Goal: Task Accomplishment & Management: Use online tool/utility

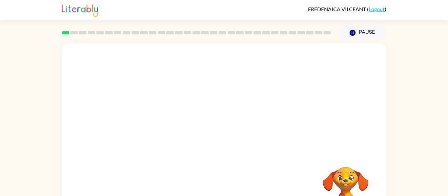
scroll to position [34, 0]
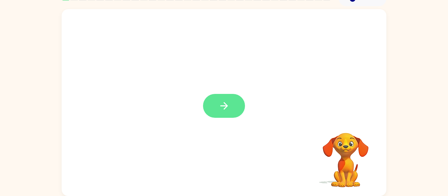
click at [228, 103] on icon "button" at bounding box center [223, 105] width 11 height 11
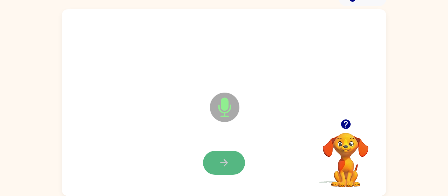
click at [219, 160] on icon "button" at bounding box center [223, 162] width 11 height 11
click at [233, 164] on button "button" at bounding box center [224, 163] width 42 height 24
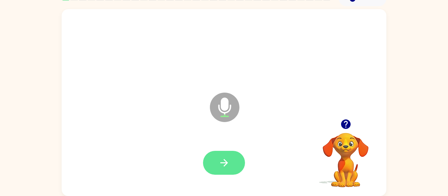
click at [223, 156] on button "button" at bounding box center [224, 163] width 42 height 24
click at [207, 169] on button "button" at bounding box center [224, 163] width 42 height 24
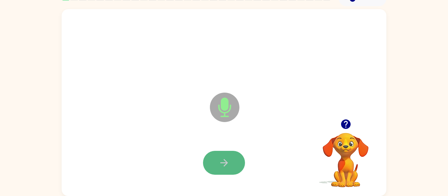
click at [213, 162] on button "button" at bounding box center [224, 163] width 42 height 24
click at [222, 160] on icon "button" at bounding box center [223, 162] width 11 height 11
click at [220, 160] on icon "button" at bounding box center [223, 162] width 11 height 11
click at [216, 172] on button "button" at bounding box center [224, 163] width 42 height 24
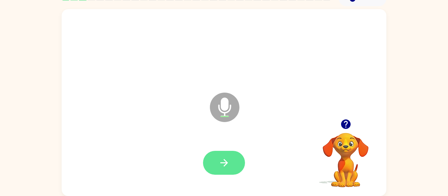
click at [220, 168] on icon "button" at bounding box center [223, 162] width 11 height 11
click at [221, 161] on icon "button" at bounding box center [223, 162] width 11 height 11
click at [351, 125] on icon "button" at bounding box center [345, 124] width 11 height 11
click at [220, 163] on icon "button" at bounding box center [223, 162] width 11 height 11
click at [229, 161] on icon "button" at bounding box center [223, 162] width 11 height 11
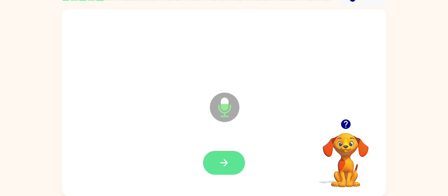
click at [219, 160] on icon "button" at bounding box center [223, 162] width 11 height 11
click at [223, 165] on icon "button" at bounding box center [223, 162] width 11 height 11
click at [217, 157] on button "button" at bounding box center [224, 163] width 42 height 24
click at [220, 162] on icon "button" at bounding box center [223, 162] width 11 height 11
click at [223, 164] on icon "button" at bounding box center [223, 162] width 11 height 11
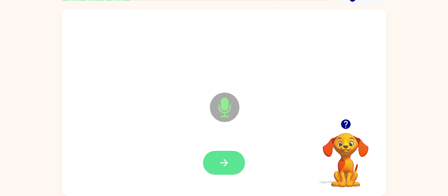
click at [216, 161] on button "button" at bounding box center [224, 163] width 42 height 24
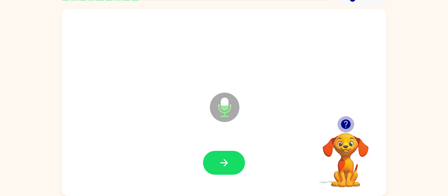
click at [347, 124] on icon "button" at bounding box center [345, 124] width 11 height 11
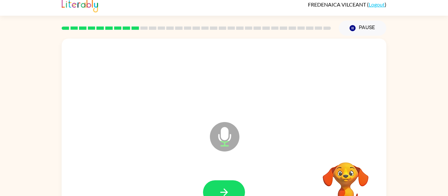
scroll to position [0, 0]
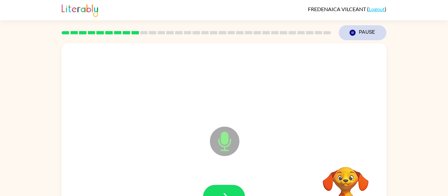
click at [364, 35] on button "Pause Pause" at bounding box center [363, 32] width 48 height 15
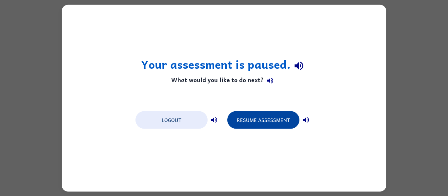
click at [241, 120] on button "Resume Assessment" at bounding box center [263, 120] width 72 height 18
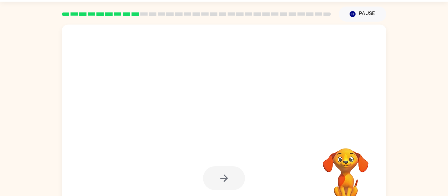
scroll to position [34, 0]
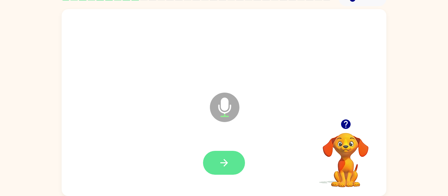
click at [214, 163] on button "button" at bounding box center [224, 163] width 42 height 24
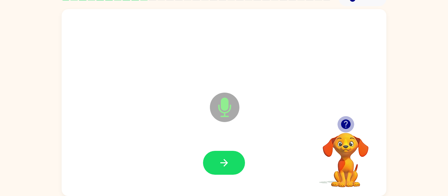
click at [338, 124] on button "button" at bounding box center [345, 124] width 17 height 17
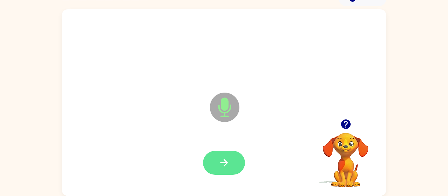
click at [224, 164] on icon "button" at bounding box center [223, 162] width 11 height 11
click at [223, 158] on icon "button" at bounding box center [223, 162] width 11 height 11
click at [343, 127] on icon "button" at bounding box center [346, 125] width 10 height 10
click at [219, 157] on icon "button" at bounding box center [223, 162] width 11 height 11
click at [224, 162] on icon "button" at bounding box center [223, 162] width 11 height 11
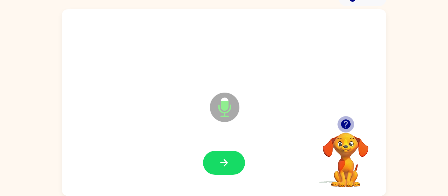
click at [346, 128] on icon "button" at bounding box center [346, 125] width 10 height 10
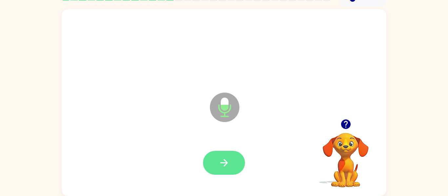
click at [221, 159] on icon "button" at bounding box center [223, 162] width 11 height 11
click at [358, 128] on div at bounding box center [346, 124] width 66 height 17
click at [343, 122] on icon "button" at bounding box center [346, 125] width 10 height 10
click at [217, 161] on button "button" at bounding box center [224, 163] width 42 height 24
click at [227, 153] on button "button" at bounding box center [224, 163] width 42 height 24
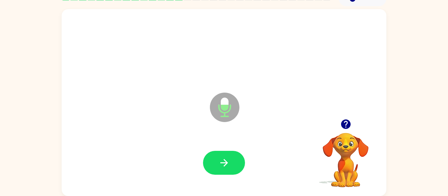
click at [349, 126] on icon "button" at bounding box center [346, 125] width 10 height 10
click at [214, 156] on button "button" at bounding box center [224, 163] width 42 height 24
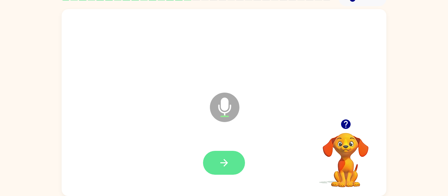
click at [216, 167] on button "button" at bounding box center [224, 163] width 42 height 24
click at [217, 163] on button "button" at bounding box center [224, 163] width 42 height 24
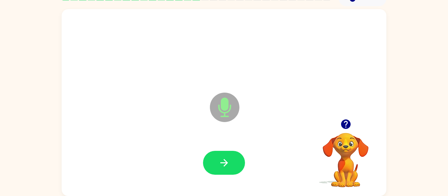
click at [347, 128] on icon "button" at bounding box center [346, 125] width 10 height 10
click at [220, 164] on icon "button" at bounding box center [223, 162] width 11 height 11
click at [214, 163] on button "button" at bounding box center [224, 163] width 42 height 24
click at [224, 163] on icon "button" at bounding box center [224, 163] width 8 height 8
click at [224, 165] on icon "button" at bounding box center [224, 163] width 8 height 8
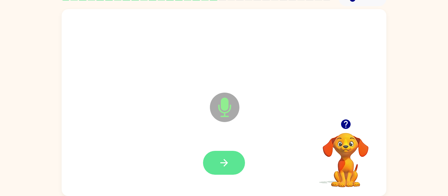
click at [222, 166] on icon "button" at bounding box center [223, 162] width 11 height 11
click at [204, 169] on button "button" at bounding box center [224, 163] width 42 height 24
click at [221, 165] on icon "button" at bounding box center [223, 162] width 11 height 11
click at [233, 159] on button "button" at bounding box center [224, 163] width 42 height 24
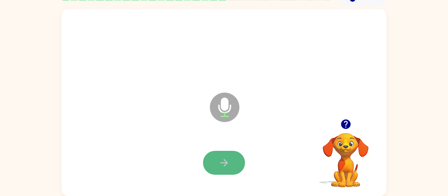
click at [225, 163] on icon "button" at bounding box center [224, 163] width 8 height 8
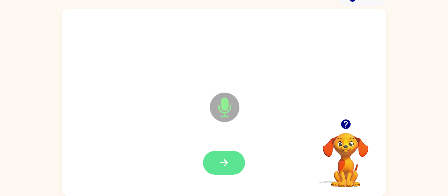
click at [223, 166] on icon "button" at bounding box center [223, 162] width 11 height 11
click at [217, 159] on button "button" at bounding box center [224, 163] width 42 height 24
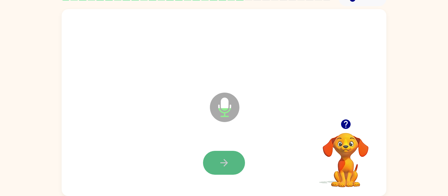
click at [218, 165] on button "button" at bounding box center [224, 163] width 42 height 24
click at [229, 160] on icon "button" at bounding box center [223, 162] width 11 height 11
click at [347, 128] on icon "button" at bounding box center [346, 125] width 10 height 10
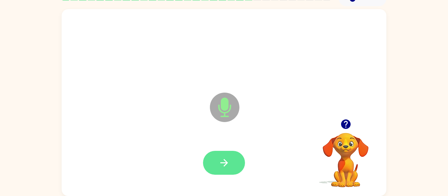
click at [219, 161] on icon "button" at bounding box center [223, 162] width 11 height 11
click at [215, 152] on button "button" at bounding box center [224, 163] width 42 height 24
click at [211, 160] on button "button" at bounding box center [224, 163] width 42 height 24
click at [228, 153] on button "button" at bounding box center [224, 163] width 42 height 24
click at [236, 161] on button "button" at bounding box center [224, 163] width 42 height 24
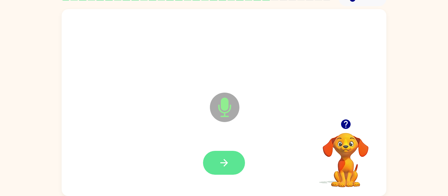
click at [221, 163] on icon "button" at bounding box center [224, 163] width 8 height 8
click at [345, 129] on icon "button" at bounding box center [346, 125] width 10 height 10
click at [230, 158] on button "button" at bounding box center [224, 163] width 42 height 24
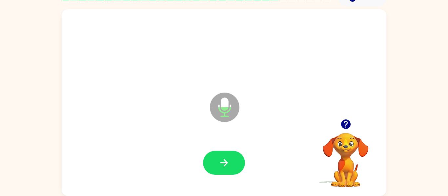
click at [341, 124] on icon "button" at bounding box center [346, 125] width 10 height 10
click at [345, 125] on icon "button" at bounding box center [346, 125] width 10 height 10
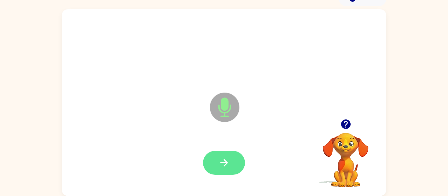
click at [235, 162] on button "button" at bounding box center [224, 163] width 42 height 24
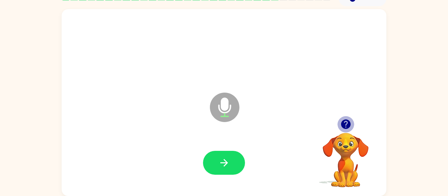
click at [349, 124] on icon "button" at bounding box center [346, 125] width 10 height 10
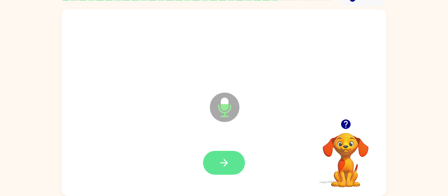
click at [231, 173] on button "button" at bounding box center [224, 163] width 42 height 24
click at [229, 157] on icon "button" at bounding box center [223, 162] width 11 height 11
click at [231, 161] on button "button" at bounding box center [224, 163] width 42 height 24
click at [230, 152] on button "button" at bounding box center [224, 163] width 42 height 24
click at [225, 157] on icon "button" at bounding box center [223, 162] width 11 height 11
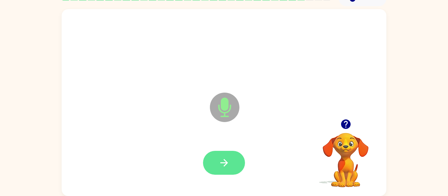
click at [221, 155] on button "button" at bounding box center [224, 163] width 42 height 24
click at [224, 166] on icon "button" at bounding box center [223, 162] width 11 height 11
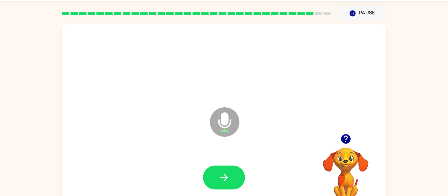
scroll to position [21, 0]
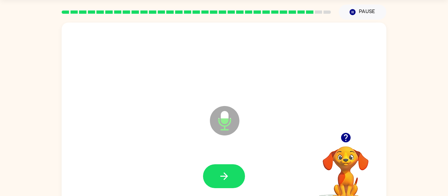
click at [347, 139] on icon "button" at bounding box center [346, 138] width 10 height 10
click at [219, 175] on icon "button" at bounding box center [223, 176] width 11 height 11
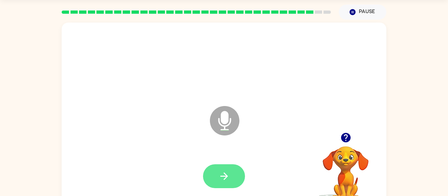
click at [217, 174] on button "button" at bounding box center [224, 177] width 42 height 24
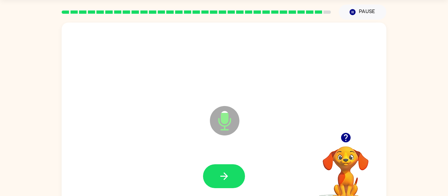
click at [351, 140] on icon "button" at bounding box center [345, 137] width 11 height 11
click at [223, 182] on button "button" at bounding box center [224, 177] width 42 height 24
click at [349, 145] on button "button" at bounding box center [345, 138] width 17 height 17
click at [233, 171] on button "button" at bounding box center [224, 177] width 42 height 24
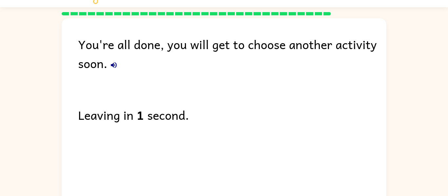
scroll to position [12, 0]
